Goal: Task Accomplishment & Management: Use online tool/utility

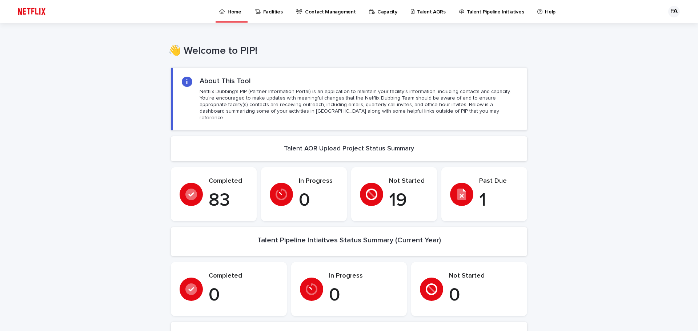
click at [430, 15] on p "Talent AORs" at bounding box center [431, 7] width 29 height 15
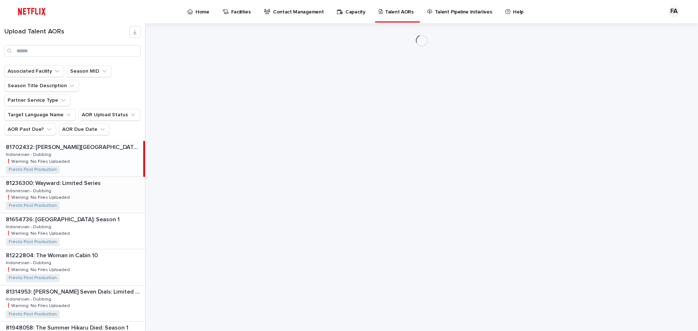
click at [66, 194] on p "❗️Warning: No Files Uploaded" at bounding box center [38, 197] width 65 height 7
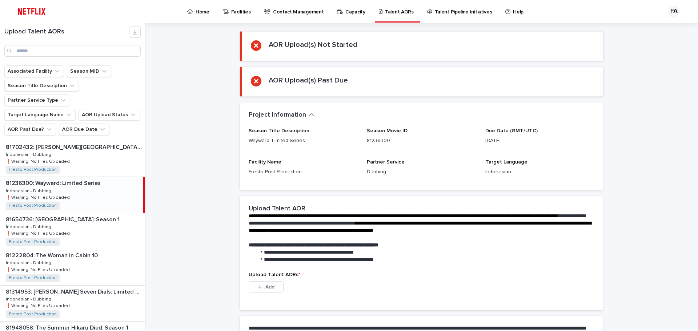
scroll to position [140, 0]
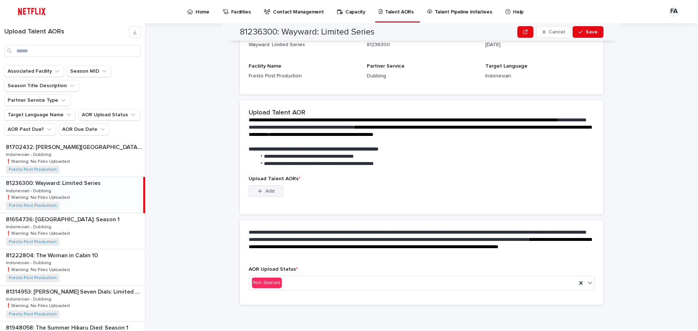
click at [272, 193] on button "Add" at bounding box center [266, 191] width 35 height 12
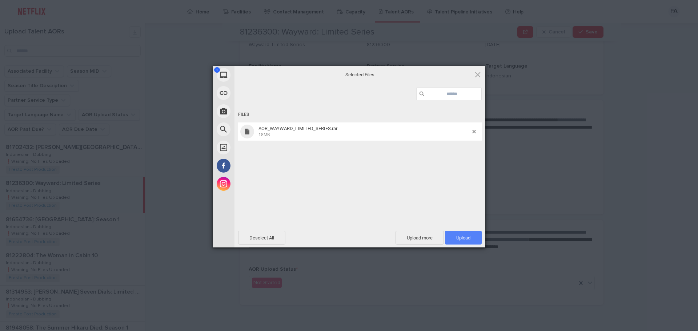
click at [470, 242] on span "Upload 1" at bounding box center [463, 238] width 37 height 14
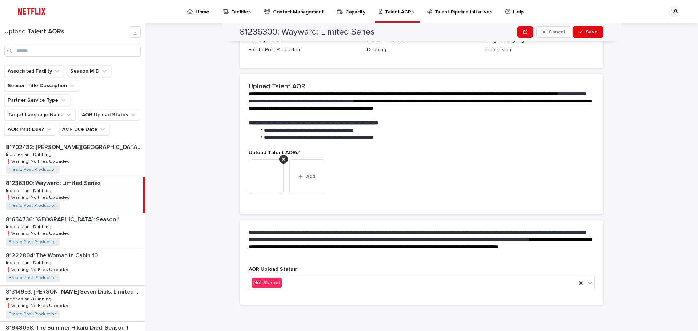
scroll to position [131, 0]
click at [589, 283] on icon at bounding box center [589, 282] width 7 height 7
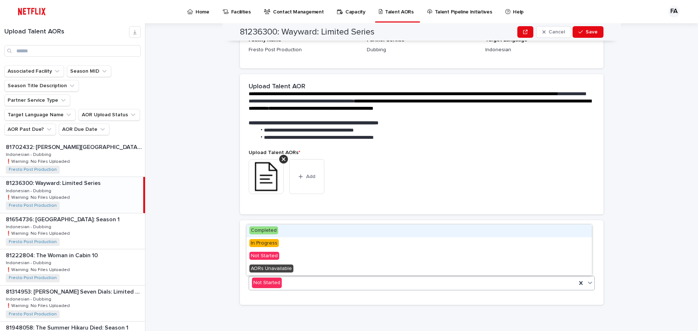
click at [274, 229] on span "Completed" at bounding box center [263, 230] width 29 height 8
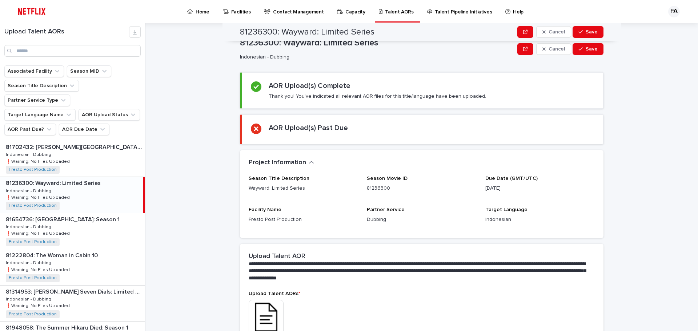
scroll to position [0, 0]
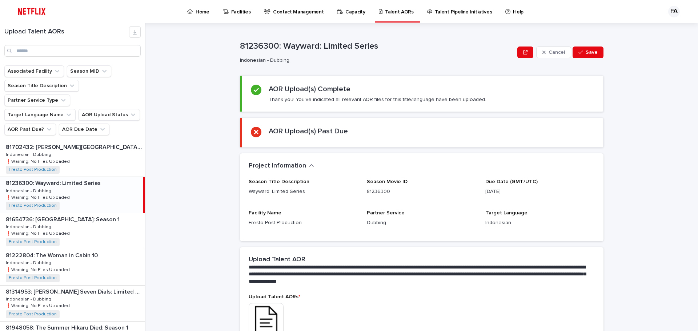
drag, startPoint x: 592, startPoint y: 56, endPoint x: 614, endPoint y: 111, distance: 59.7
click at [592, 56] on button "Save" at bounding box center [587, 53] width 31 height 12
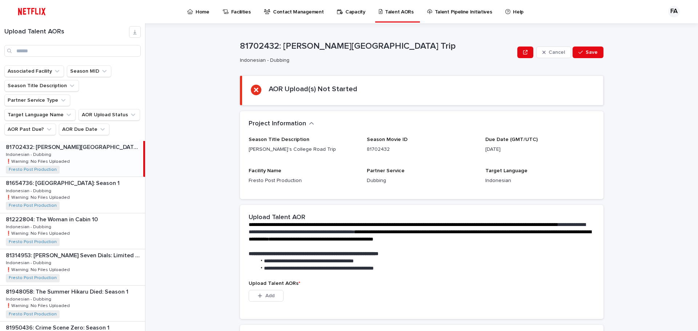
drag, startPoint x: 75, startPoint y: 178, endPoint x: 208, endPoint y: 192, distance: 133.7
click at [75, 178] on div "81654736: [GEOGRAPHIC_DATA]: Season 1 81654736: [GEOGRAPHIC_DATA] Empire: Seaso…" at bounding box center [72, 195] width 145 height 36
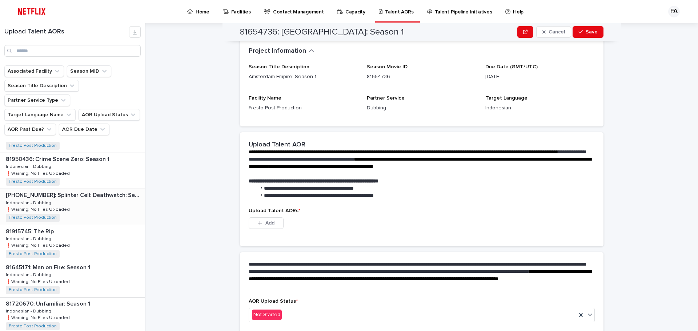
scroll to position [182, 0]
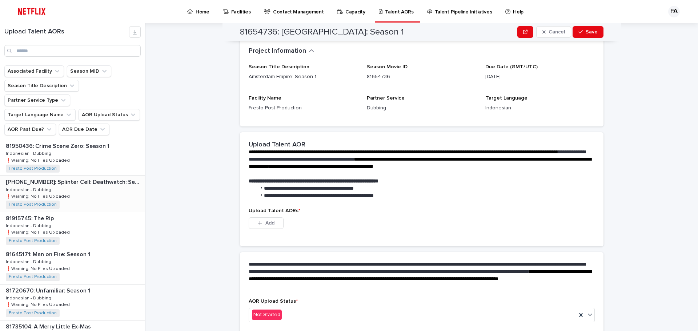
click at [93, 176] on div "[PHONE_NUMBER]: Splinter Cell: Deathwatch: Season [PHONE_NUMBER]: Splinter Cell…" at bounding box center [72, 194] width 145 height 36
